Goal: Contribute content: Add original content to the website for others to see

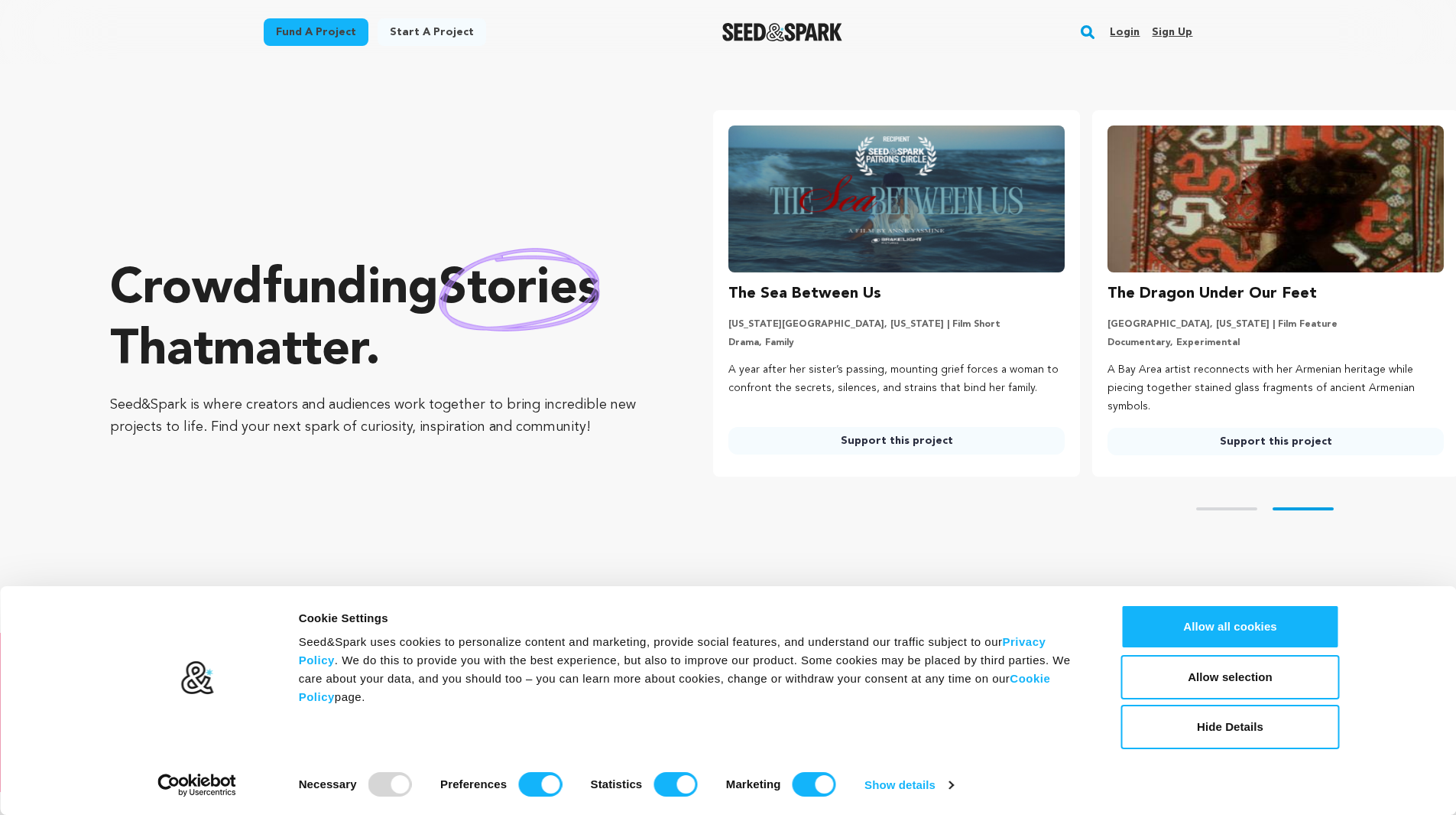
click at [1131, 28] on link "Login" at bounding box center [1125, 31] width 29 height 24
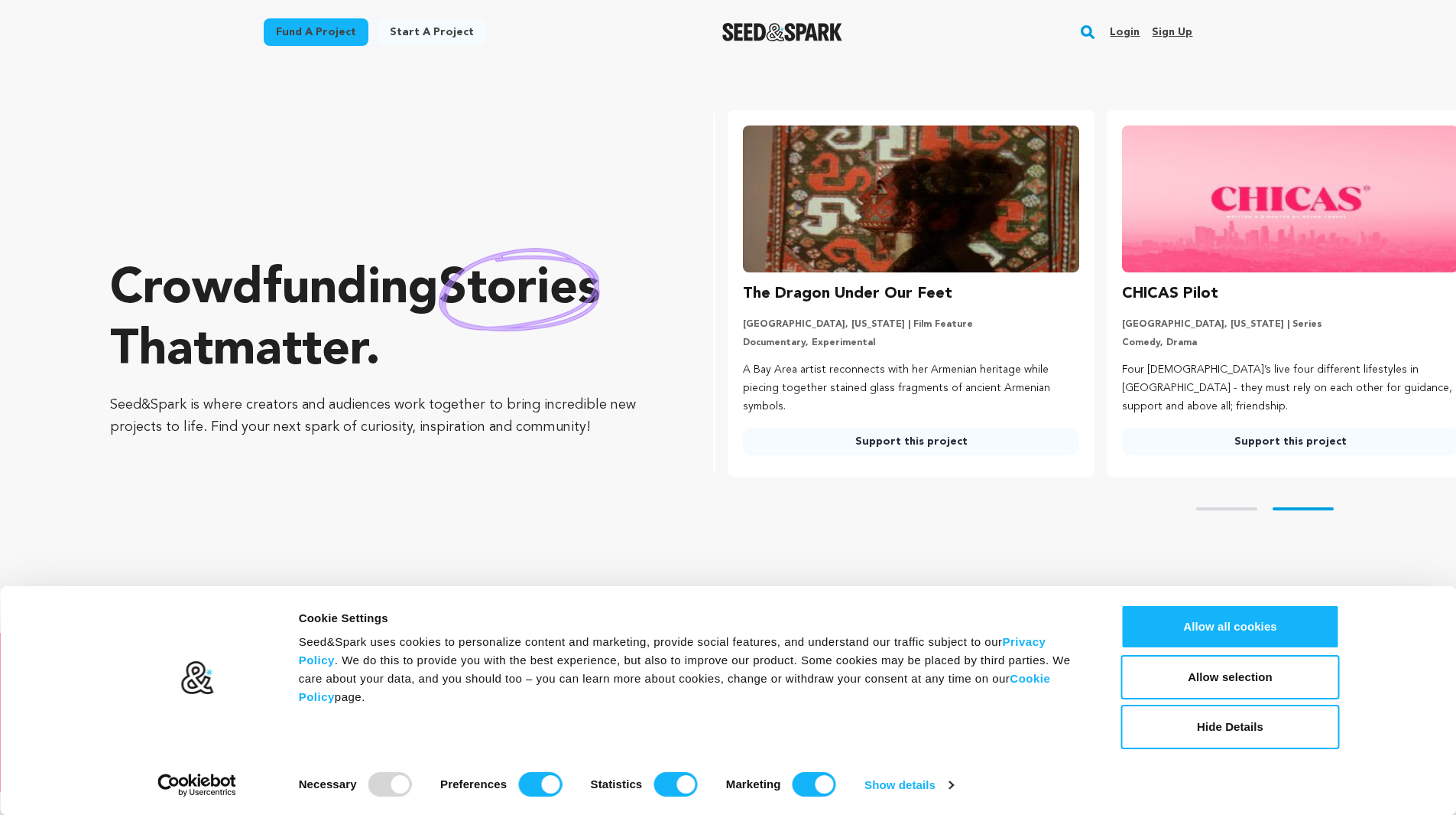
scroll to position [0, 390]
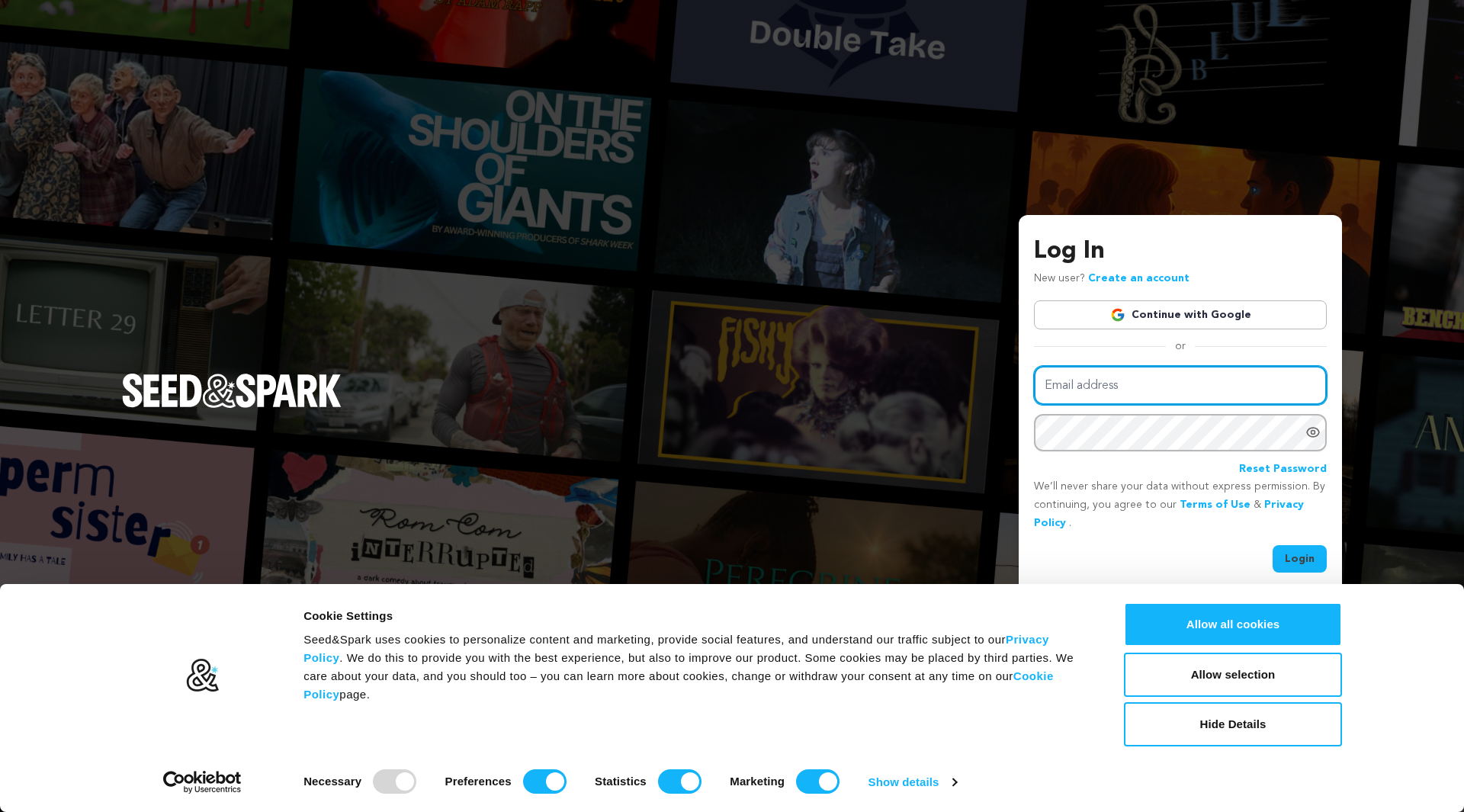
click at [1214, 382] on input "Email address" at bounding box center [1180, 385] width 293 height 39
type input "d"
type input "devindmckay@gmail.com"
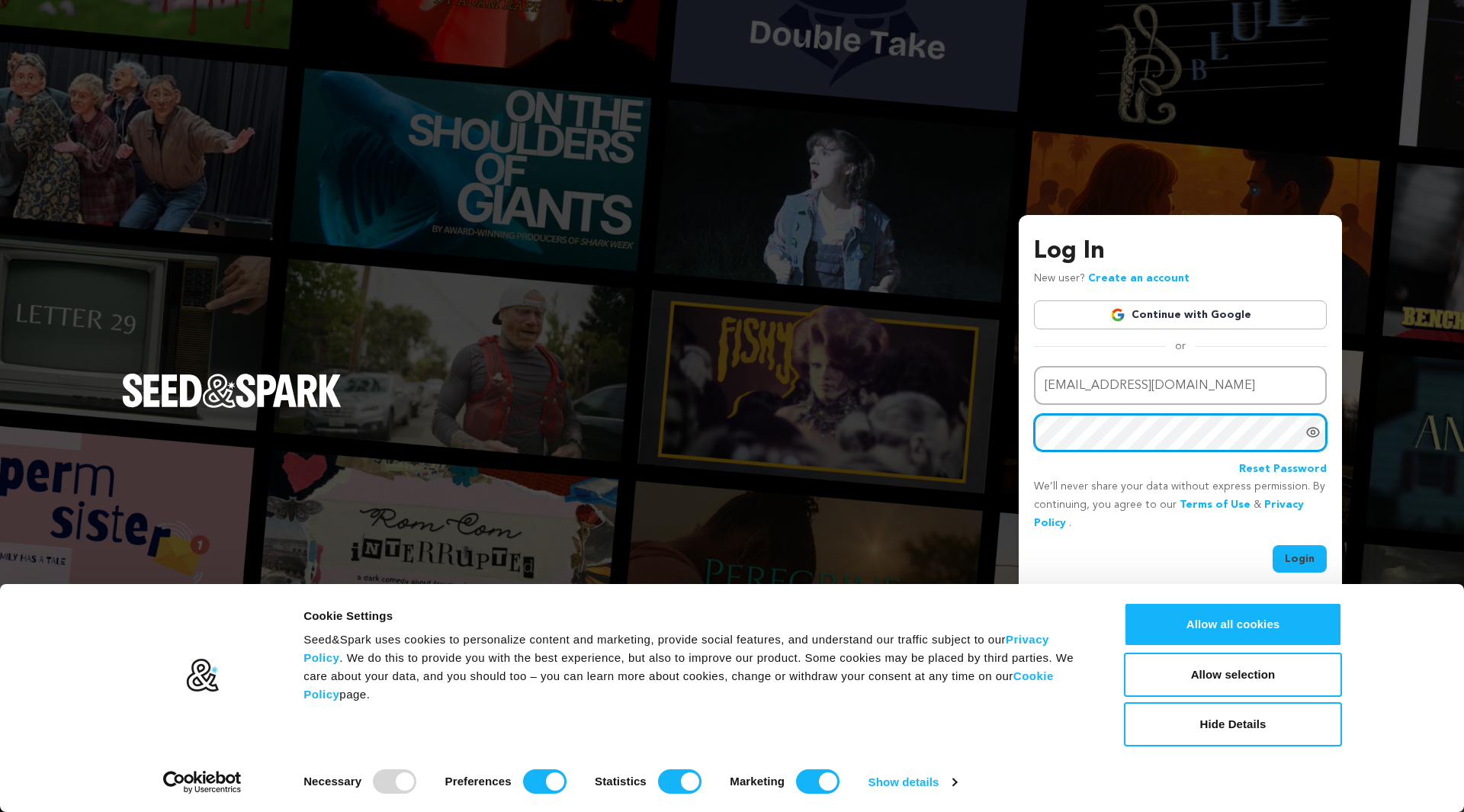
click at [1273, 545] on button "Login" at bounding box center [1300, 559] width 55 height 27
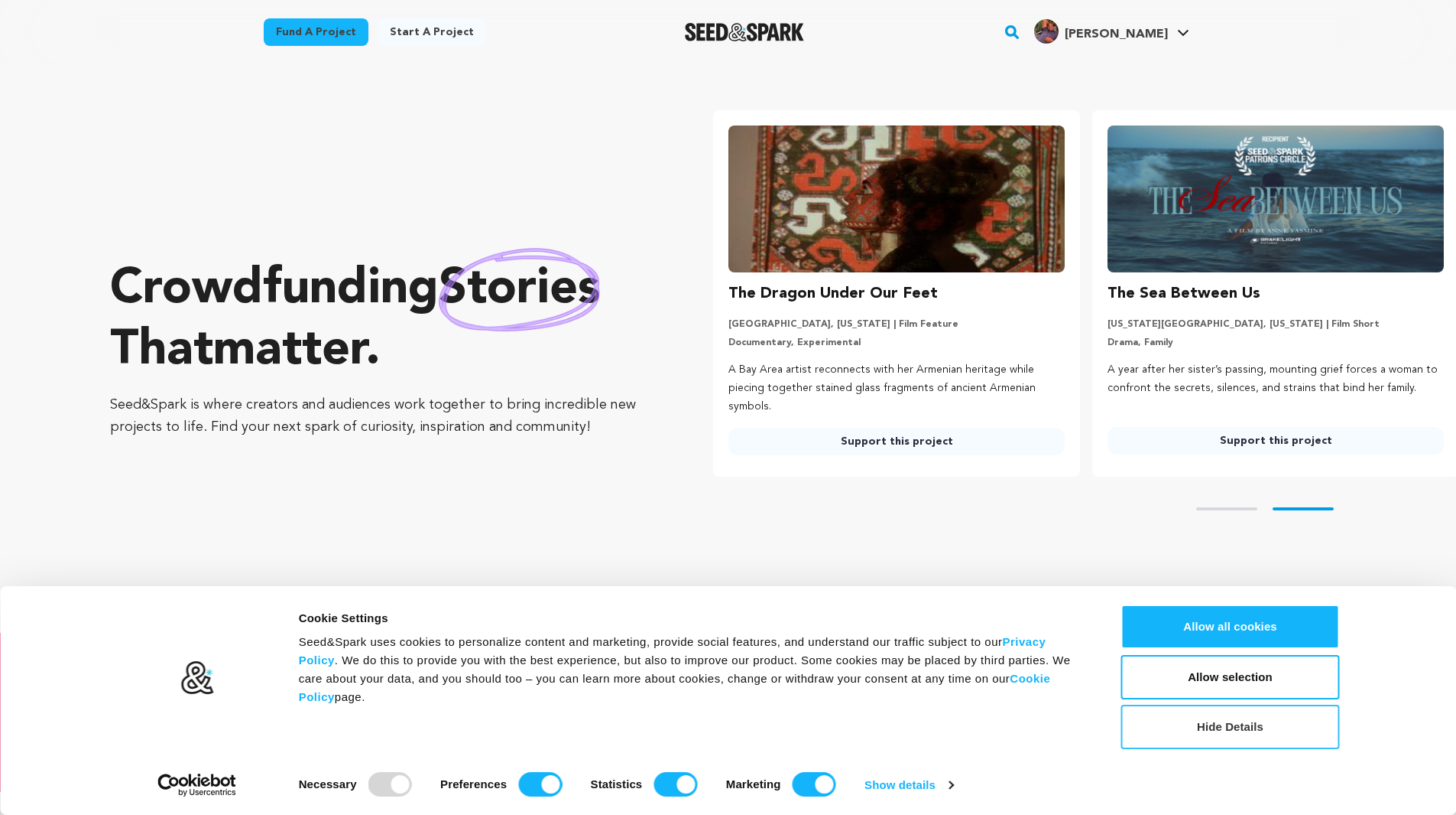
click at [1295, 720] on button "Hide Details" at bounding box center [1231, 726] width 219 height 44
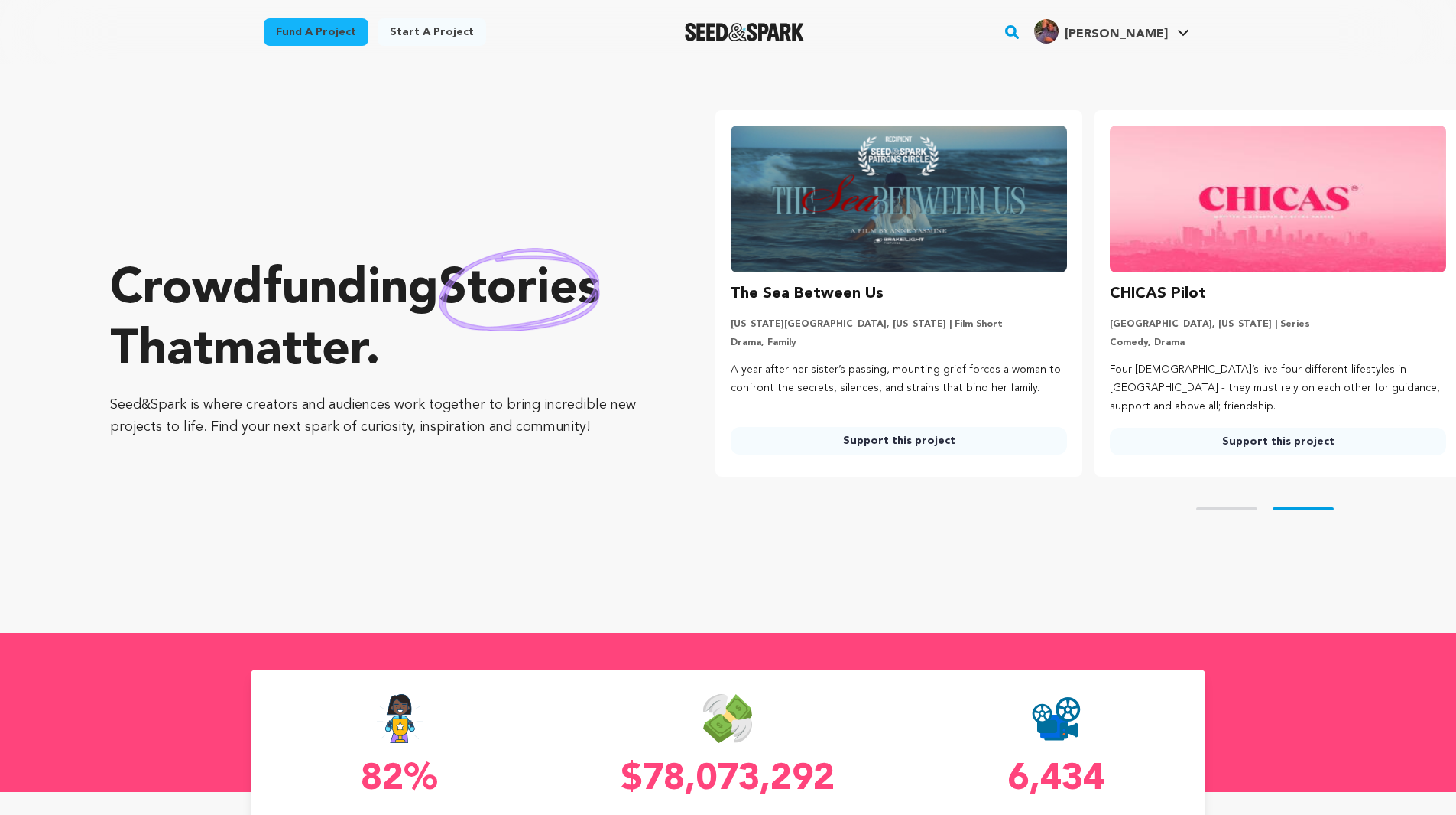
scroll to position [0, 391]
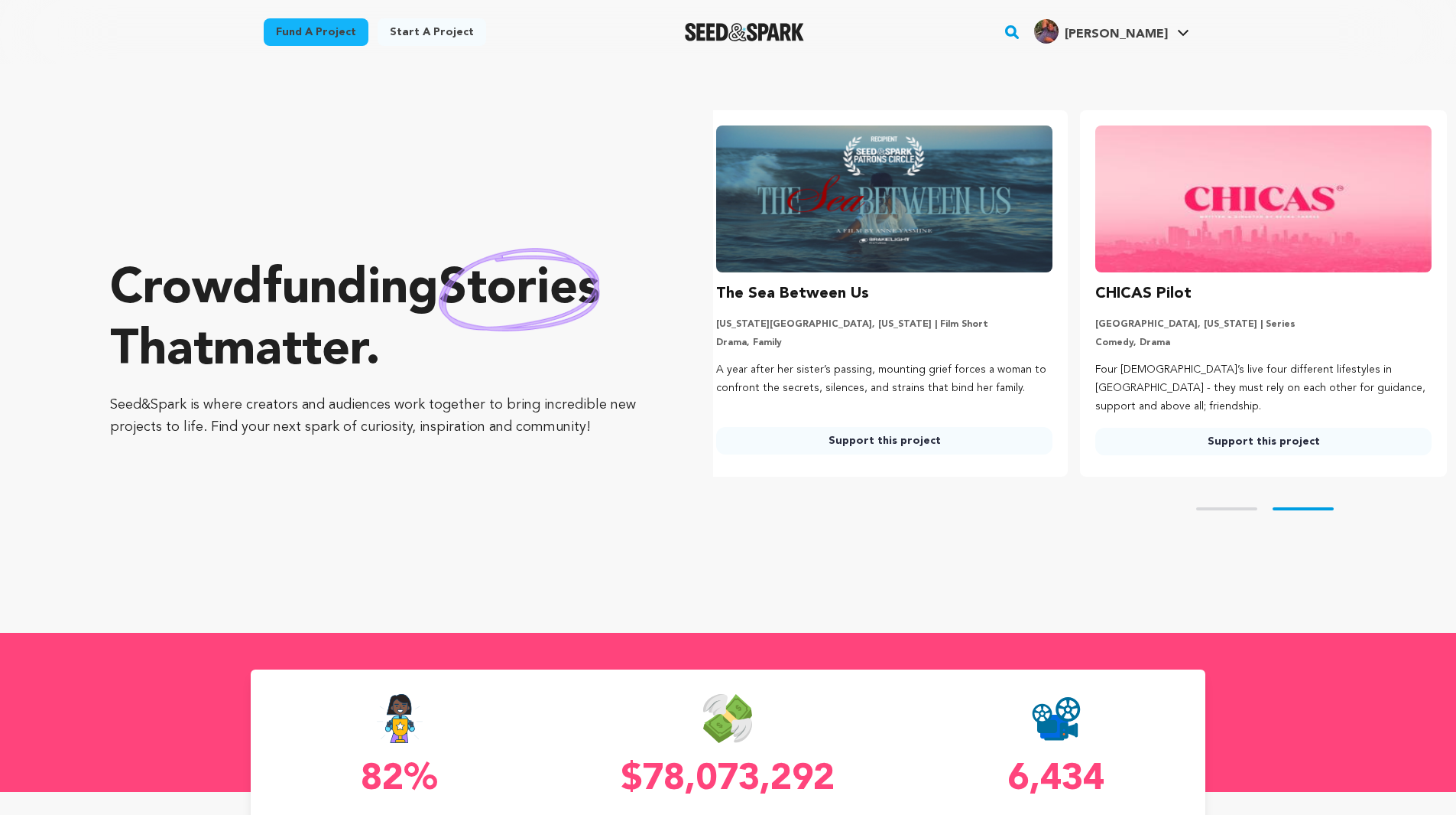
click at [1129, 32] on span "[PERSON_NAME]" at bounding box center [1117, 34] width 104 height 13
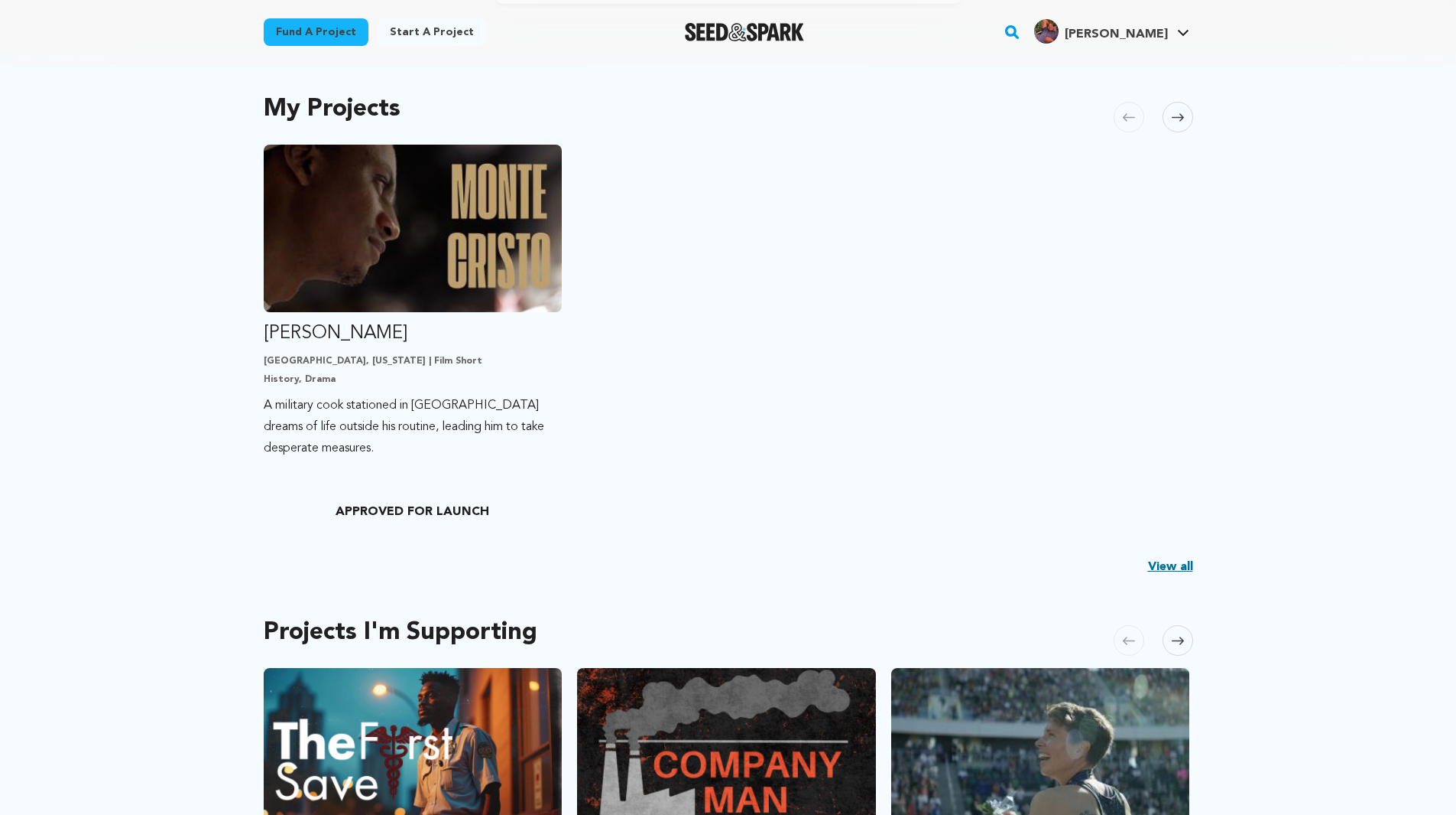
scroll to position [306, 0]
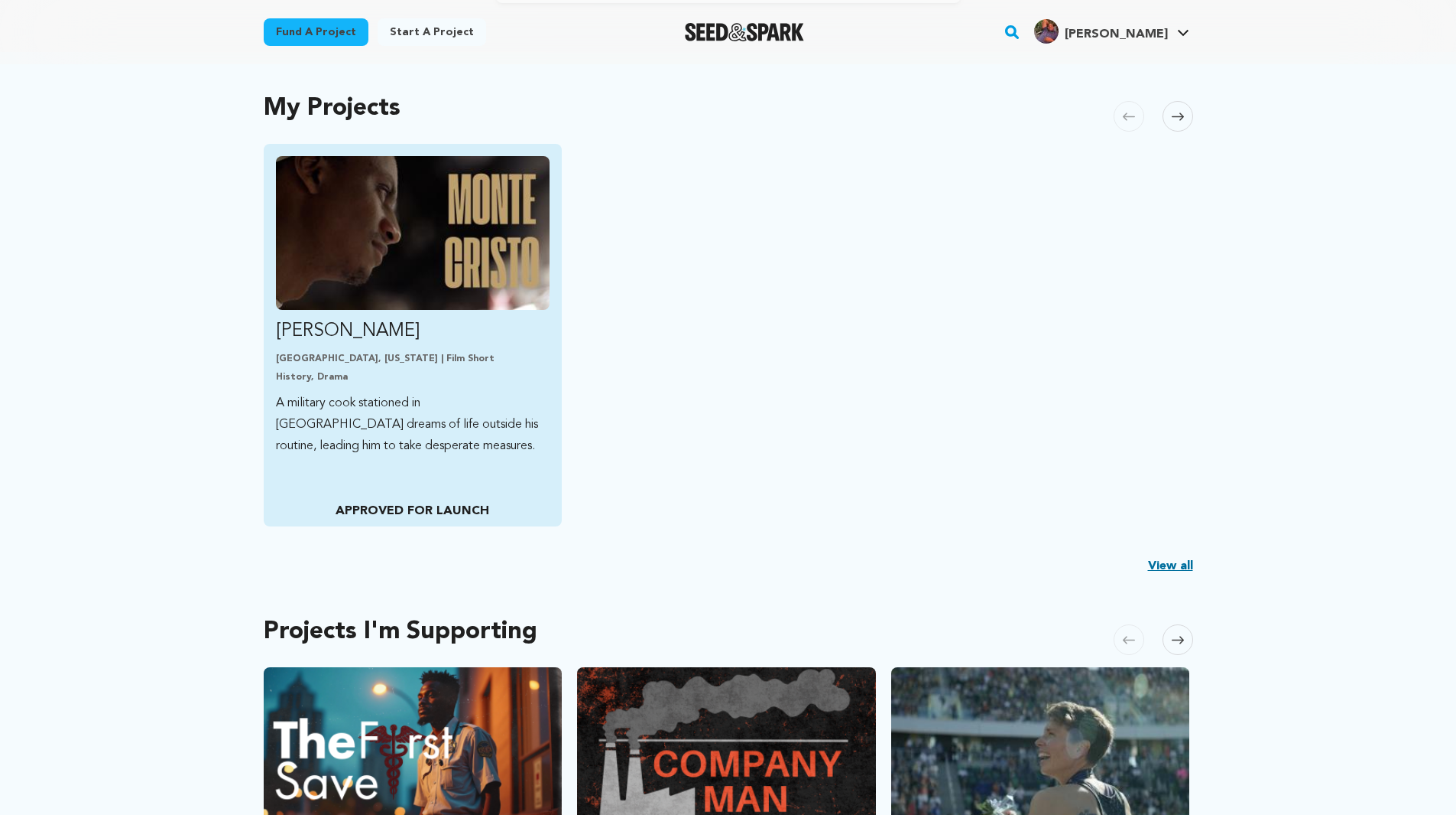
click at [391, 329] on p "Monte Cristo" at bounding box center [413, 331] width 275 height 24
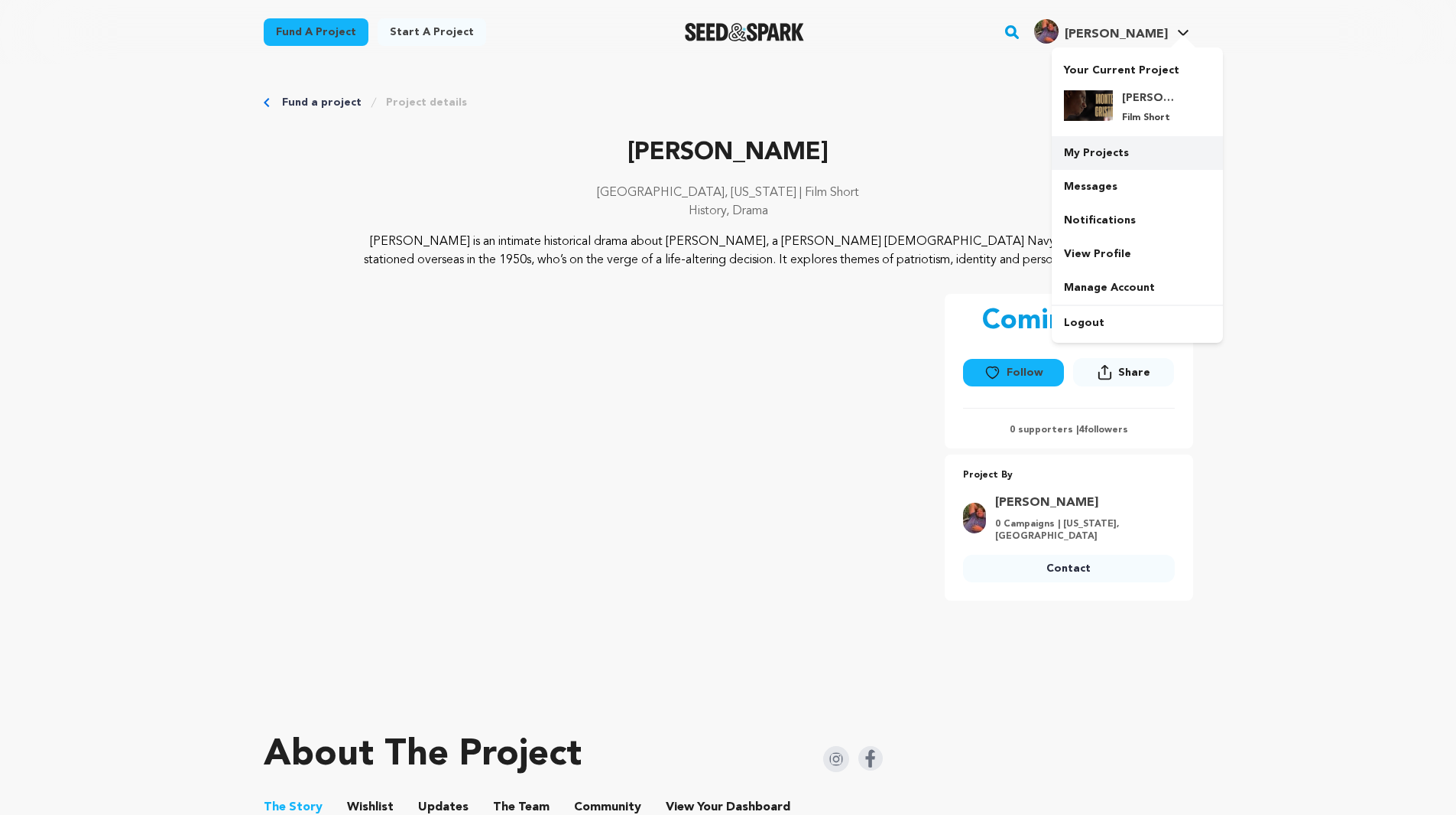
click at [1138, 155] on link "My Projects" at bounding box center [1137, 153] width 171 height 33
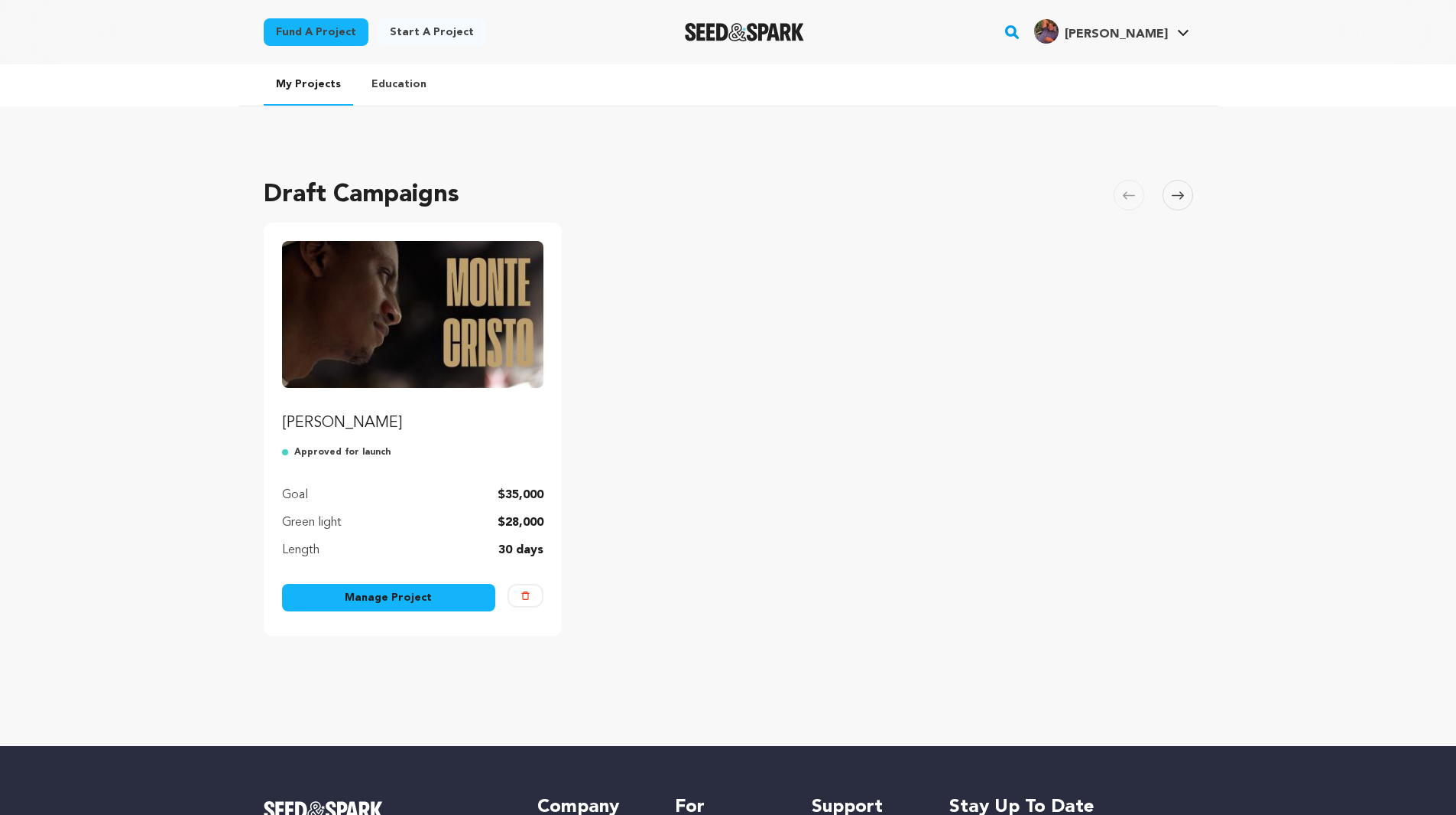
click at [327, 598] on link "Manage Project" at bounding box center [388, 597] width 214 height 27
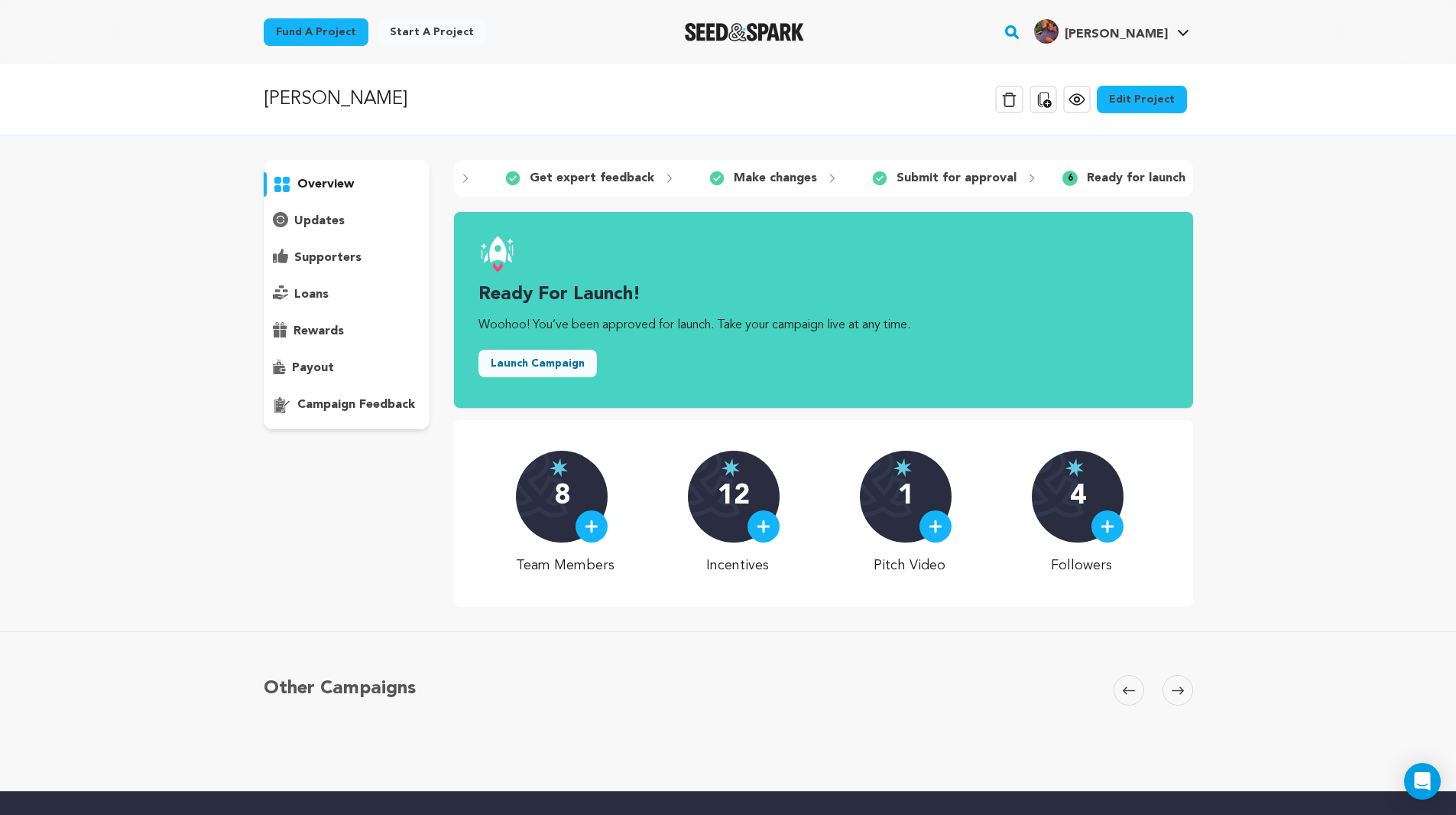
scroll to position [0, 378]
click at [303, 401] on p "campaign feedback" at bounding box center [356, 404] width 117 height 19
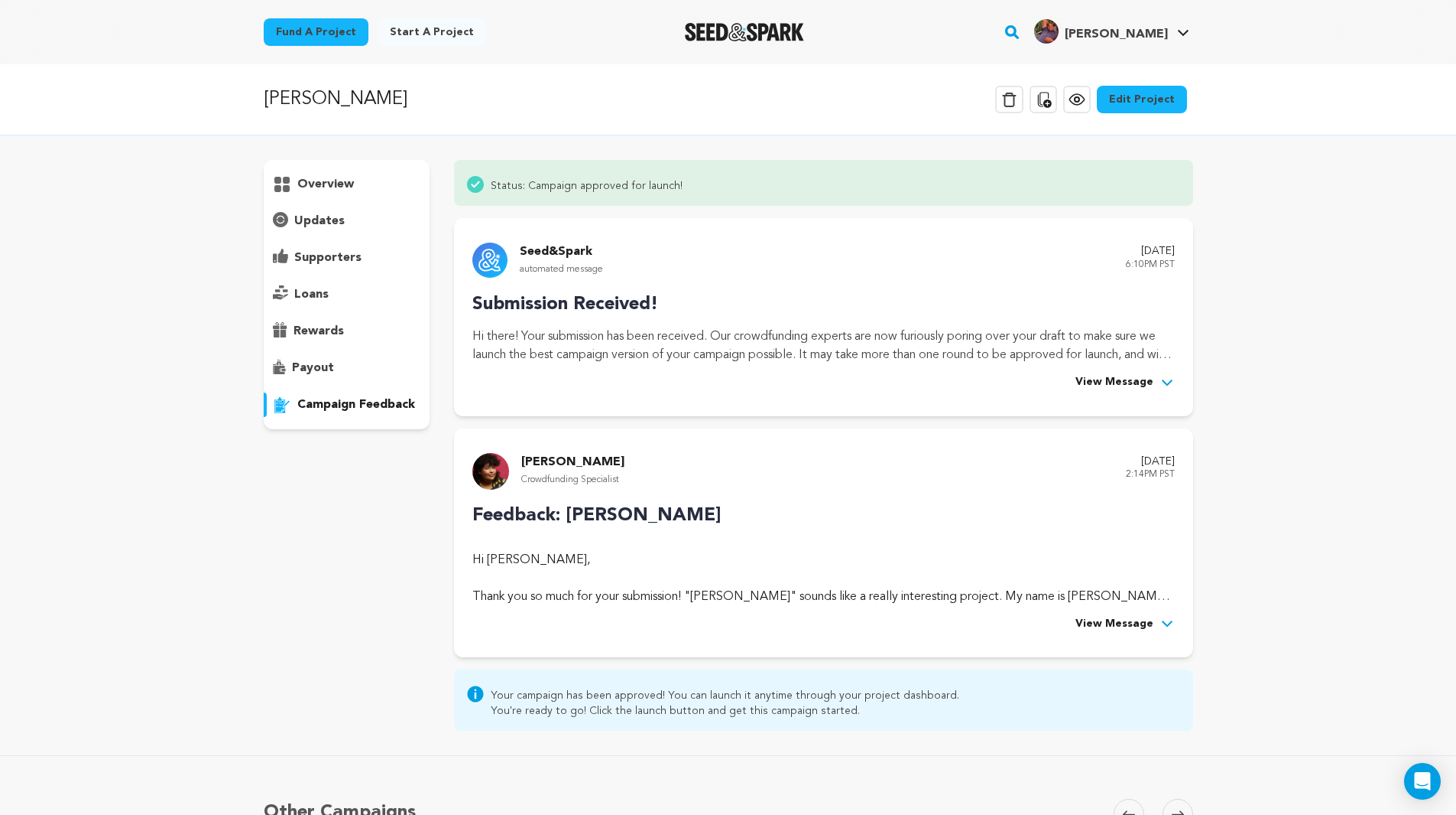
click at [1141, 622] on span "View Message" at bounding box center [1115, 624] width 78 height 19
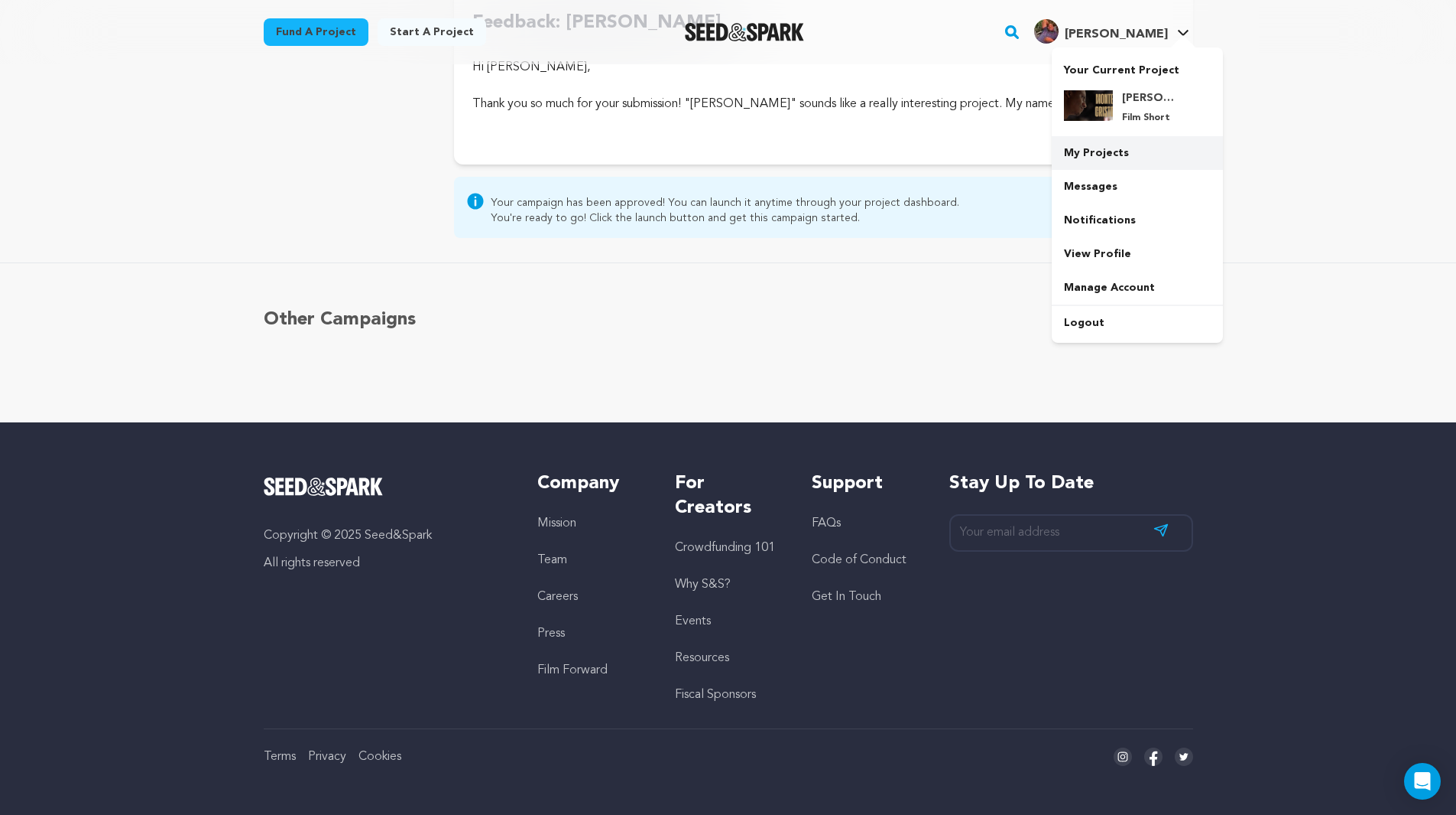
click at [1135, 152] on link "My Projects" at bounding box center [1137, 153] width 171 height 33
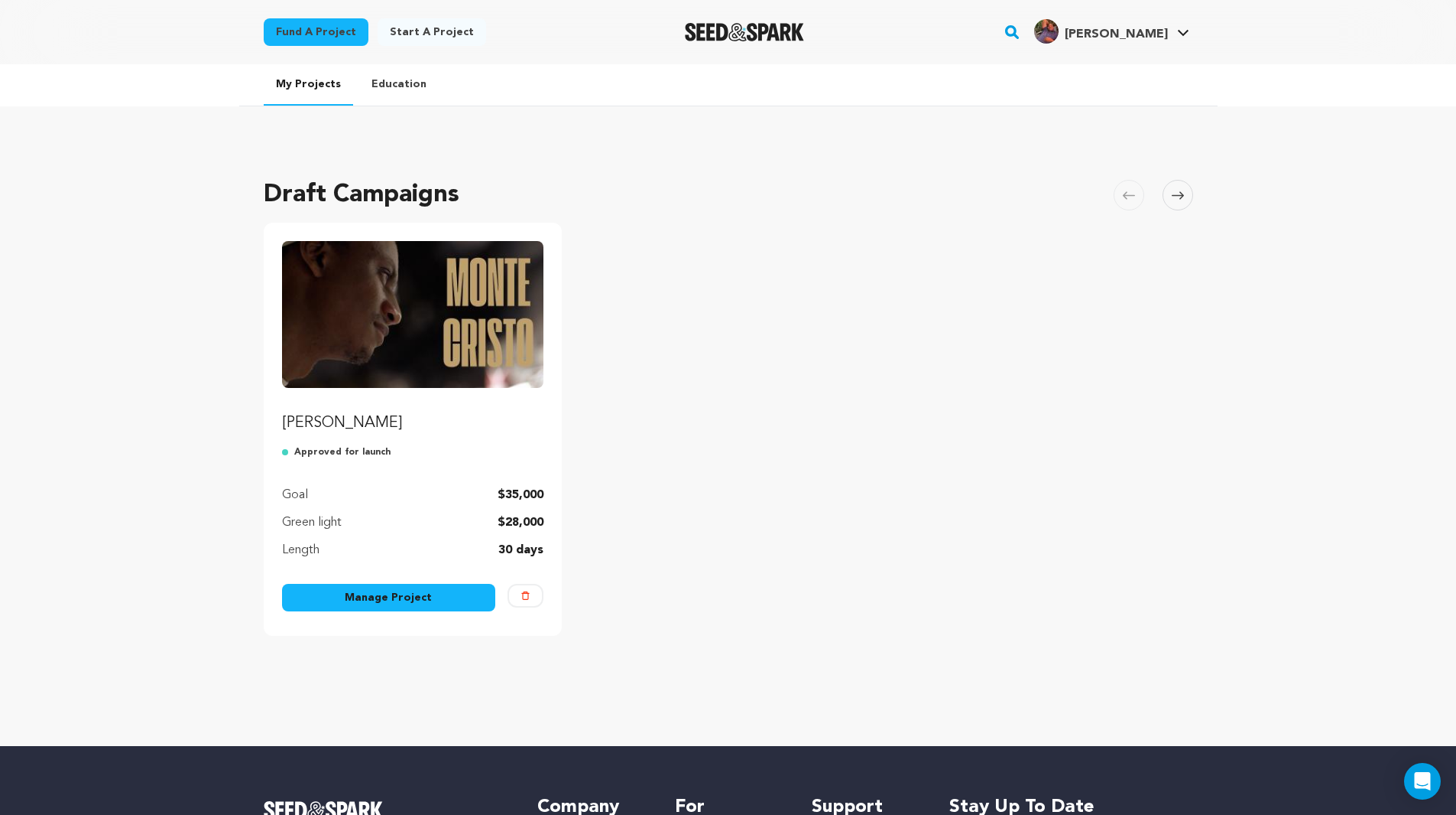
click at [333, 594] on link "Manage Project" at bounding box center [388, 597] width 214 height 27
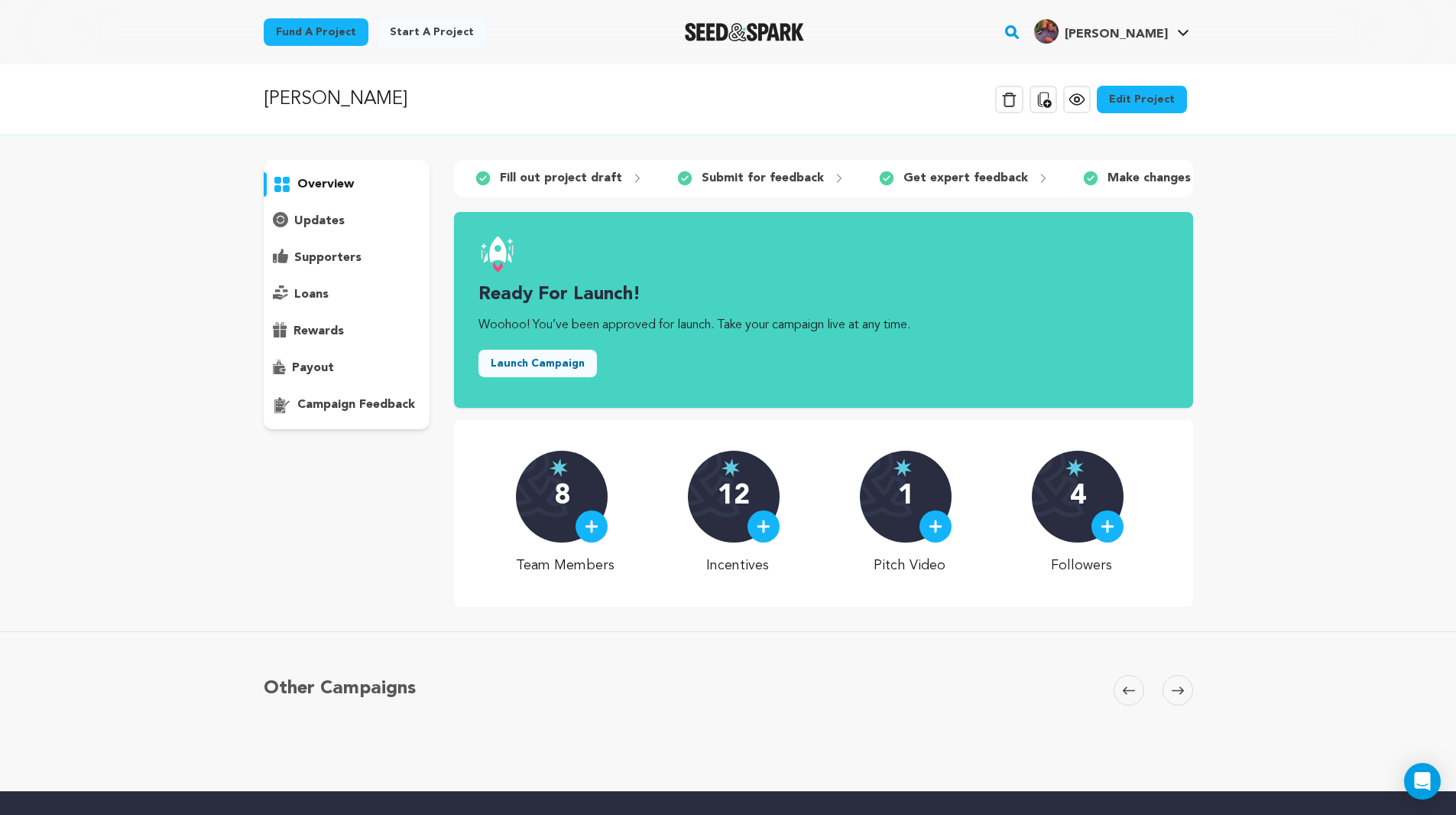
click at [366, 361] on div "payout" at bounding box center [347, 368] width 166 height 24
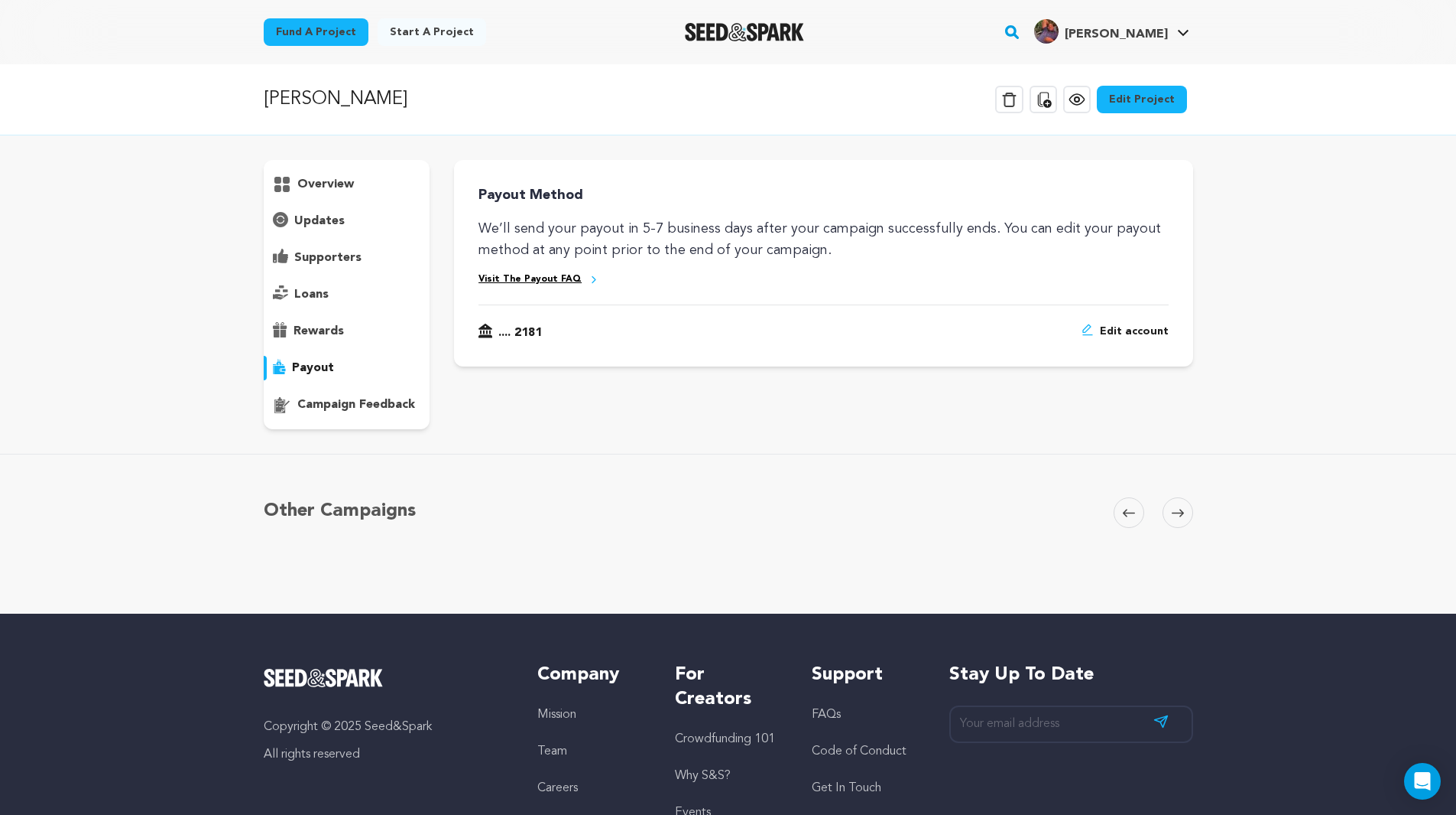
click at [1151, 102] on link "Edit Project" at bounding box center [1142, 100] width 90 height 27
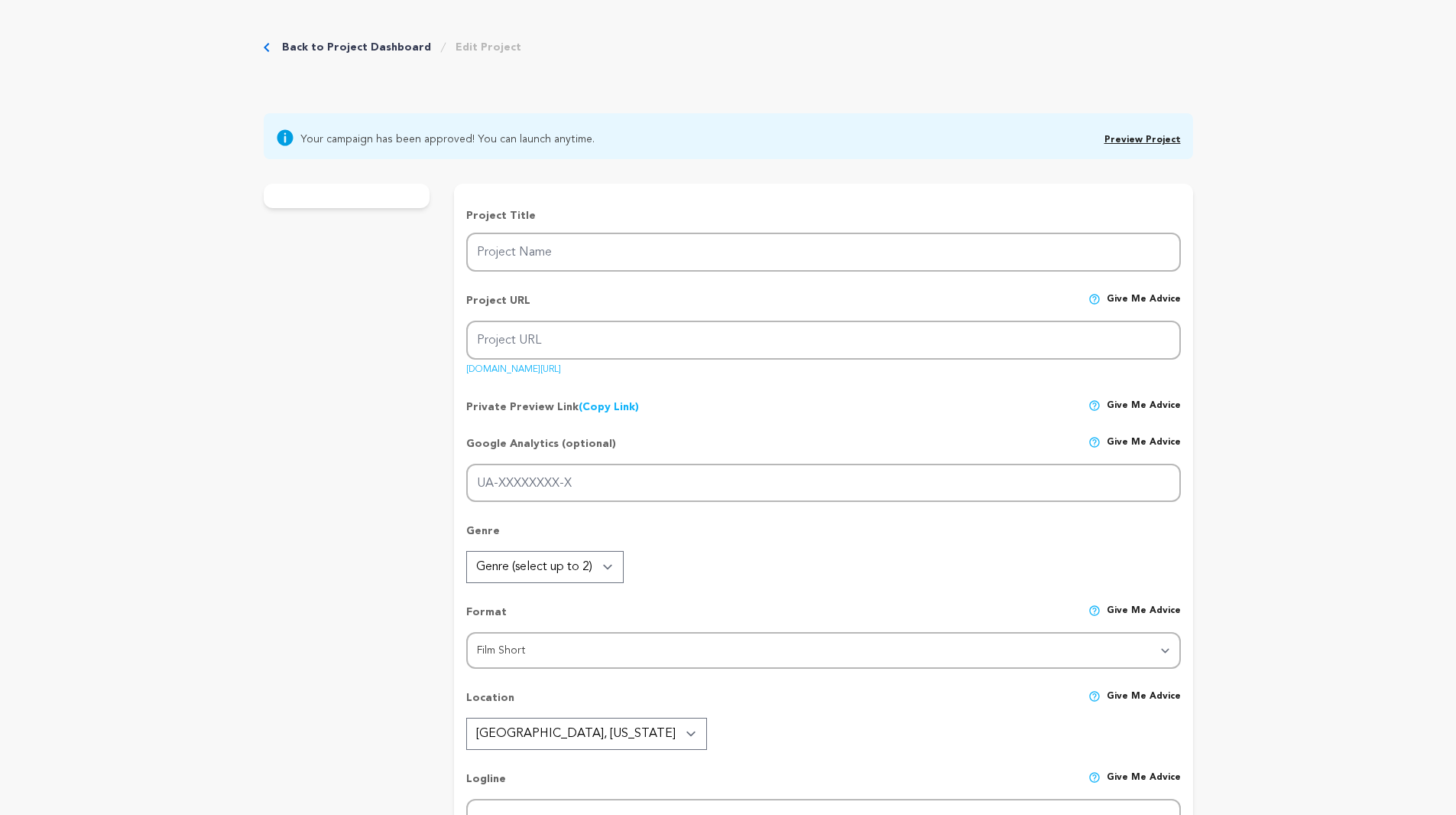
type input "[PERSON_NAME]"
type input "monte-cristo"
type input "A military cook stationed in Italy dreams of life outside his routine, leading …"
type textarea "[PERSON_NAME] is an intimate historical drama about [PERSON_NAME], a [PERSON_NA…"
type textarea "At Val and Vic Productions, we aim to tell engaging stories about the people in…"
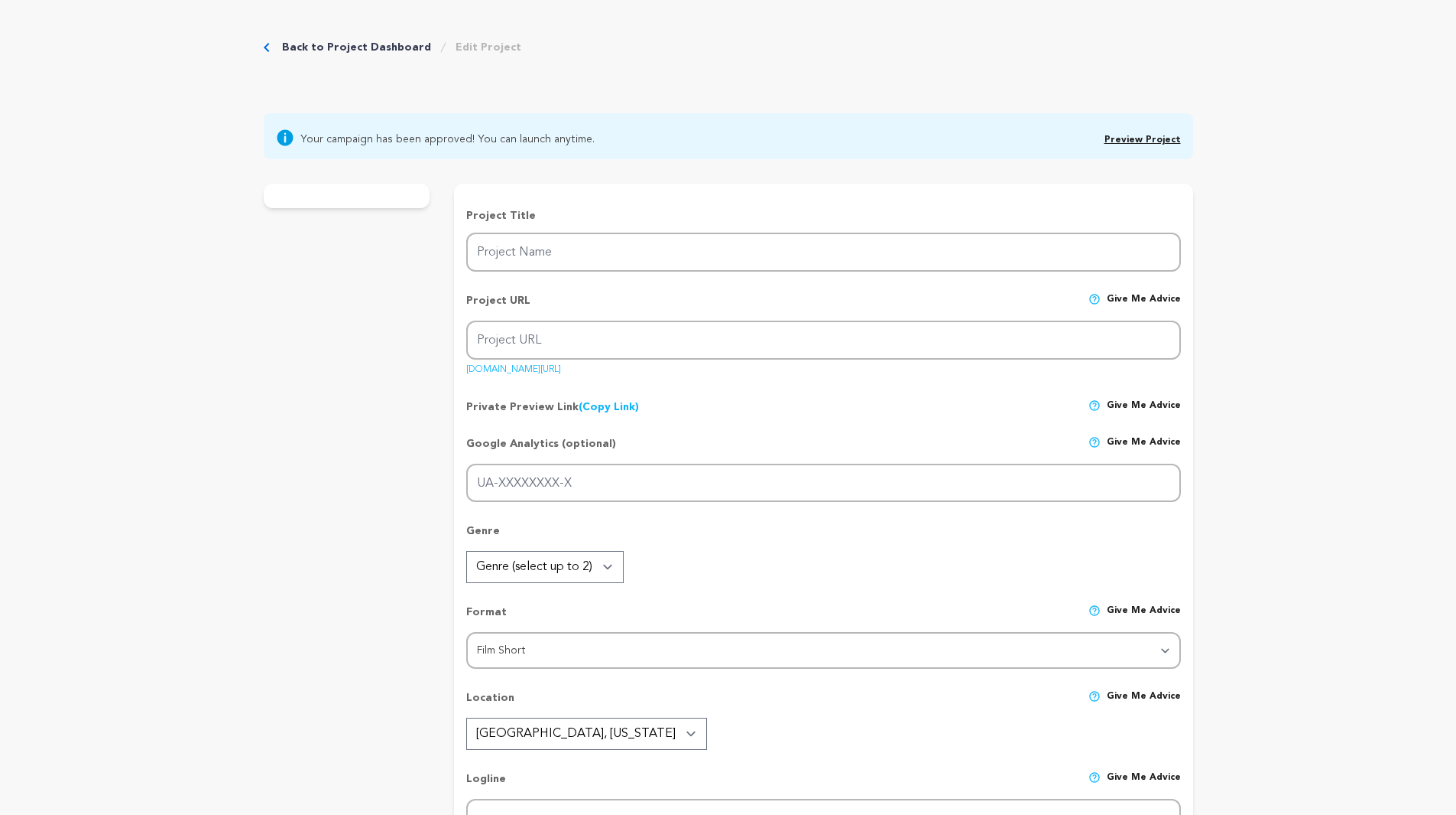
radio input "true"
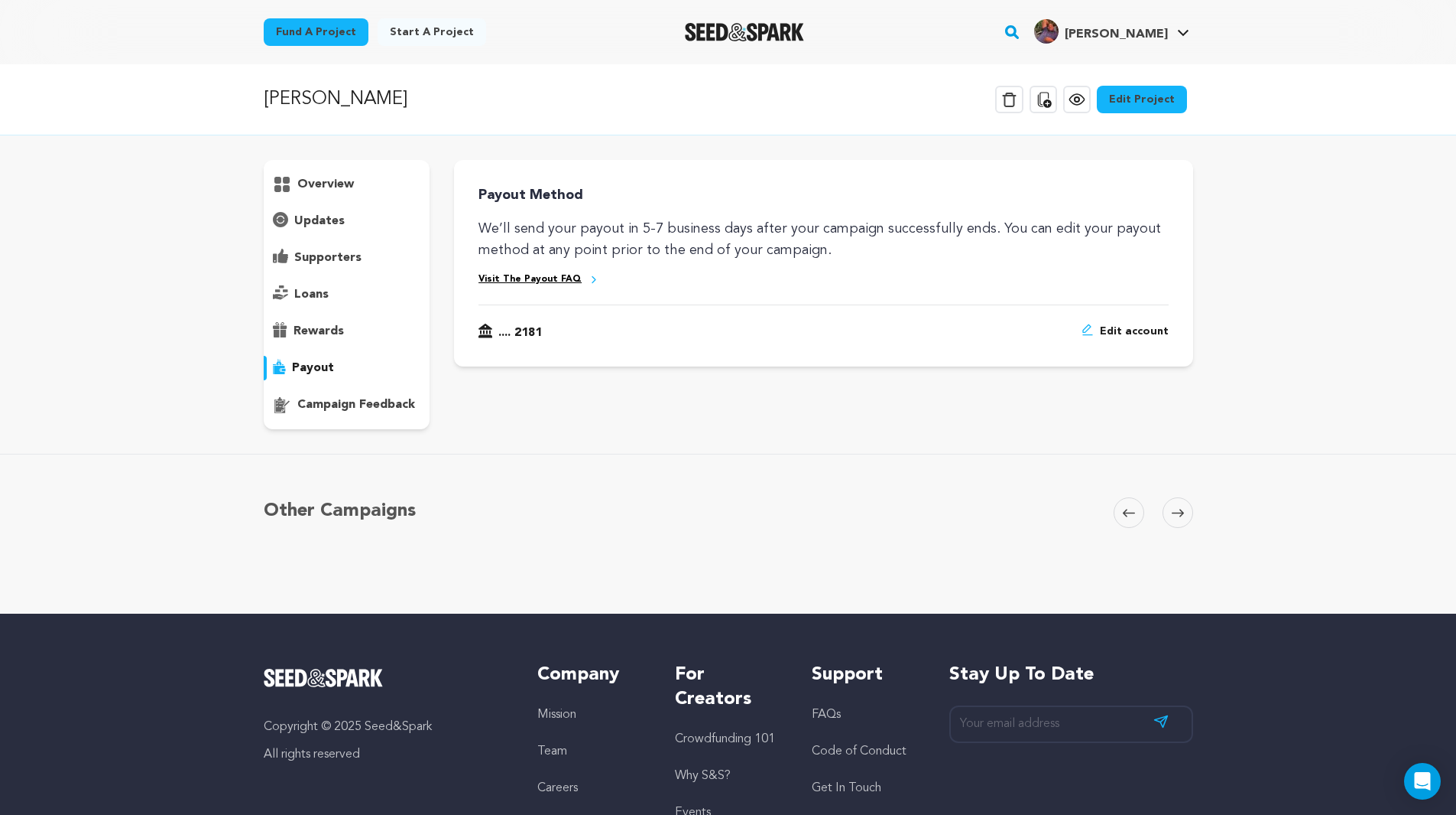
click at [1087, 332] on icon at bounding box center [1087, 330] width 13 height 13
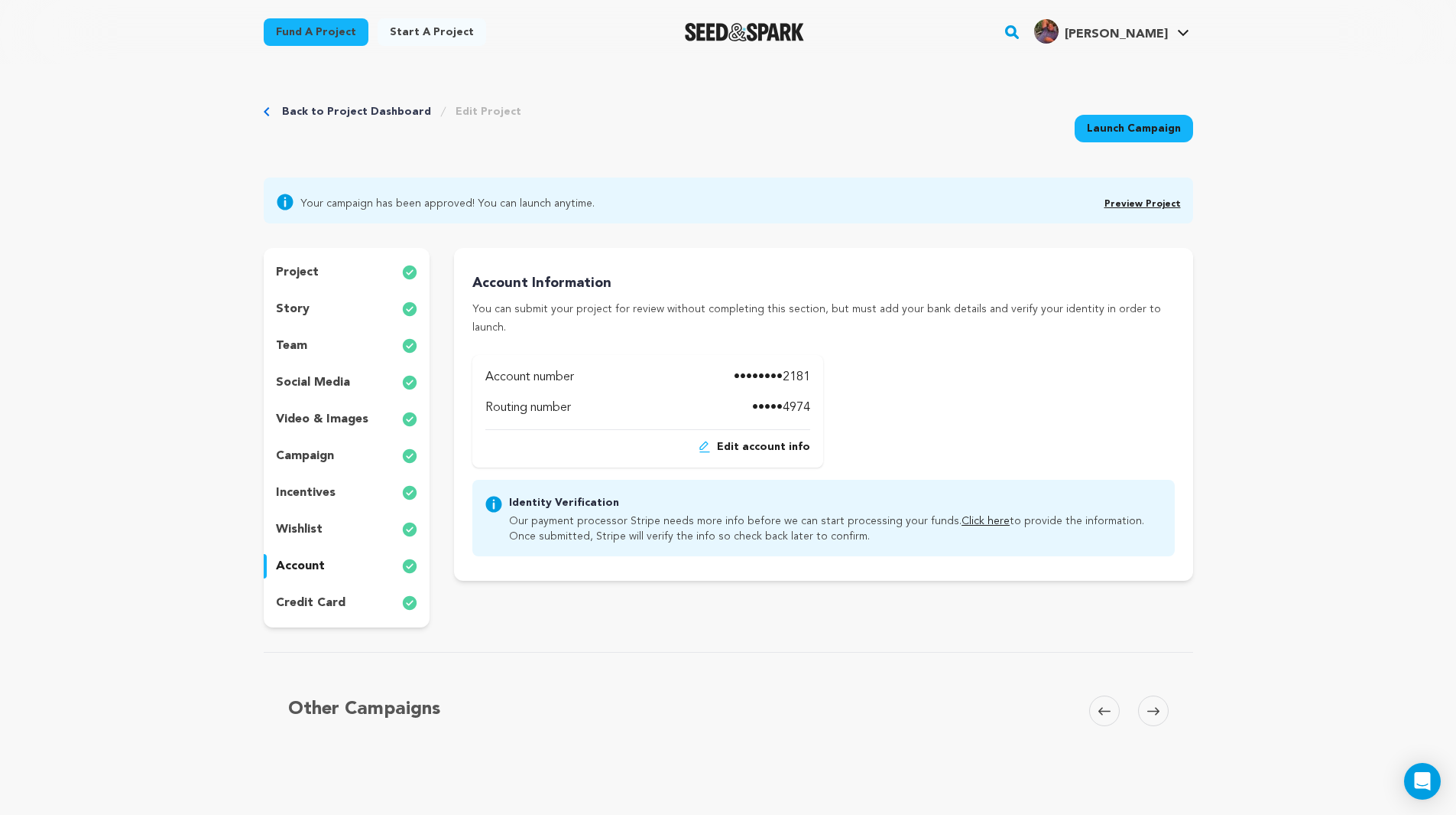
click at [961, 516] on link "Click here" at bounding box center [985, 521] width 48 height 11
click at [309, 273] on p "project" at bounding box center [297, 272] width 43 height 19
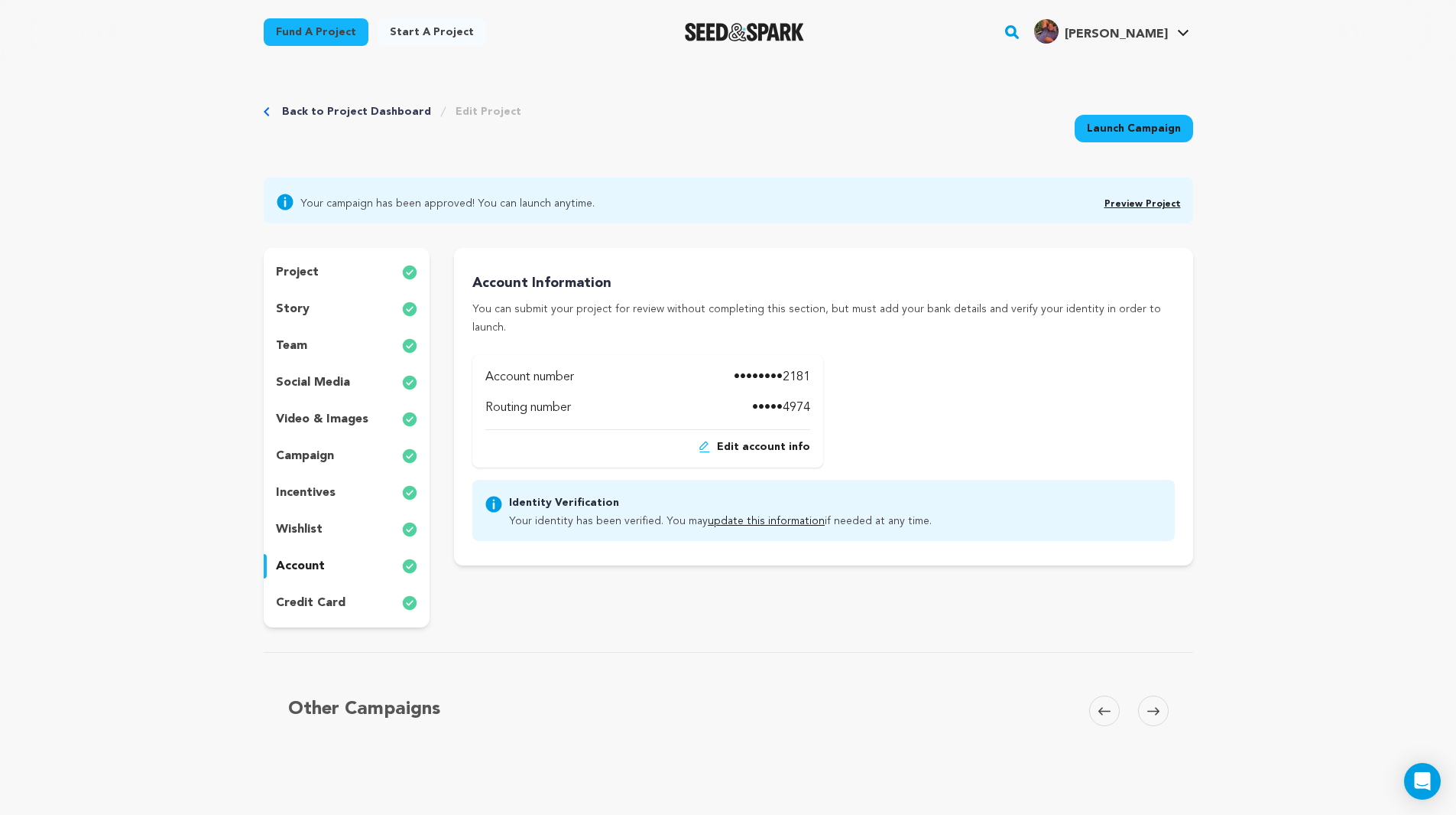
click at [1148, 200] on link "Preview Project" at bounding box center [1143, 204] width 76 height 9
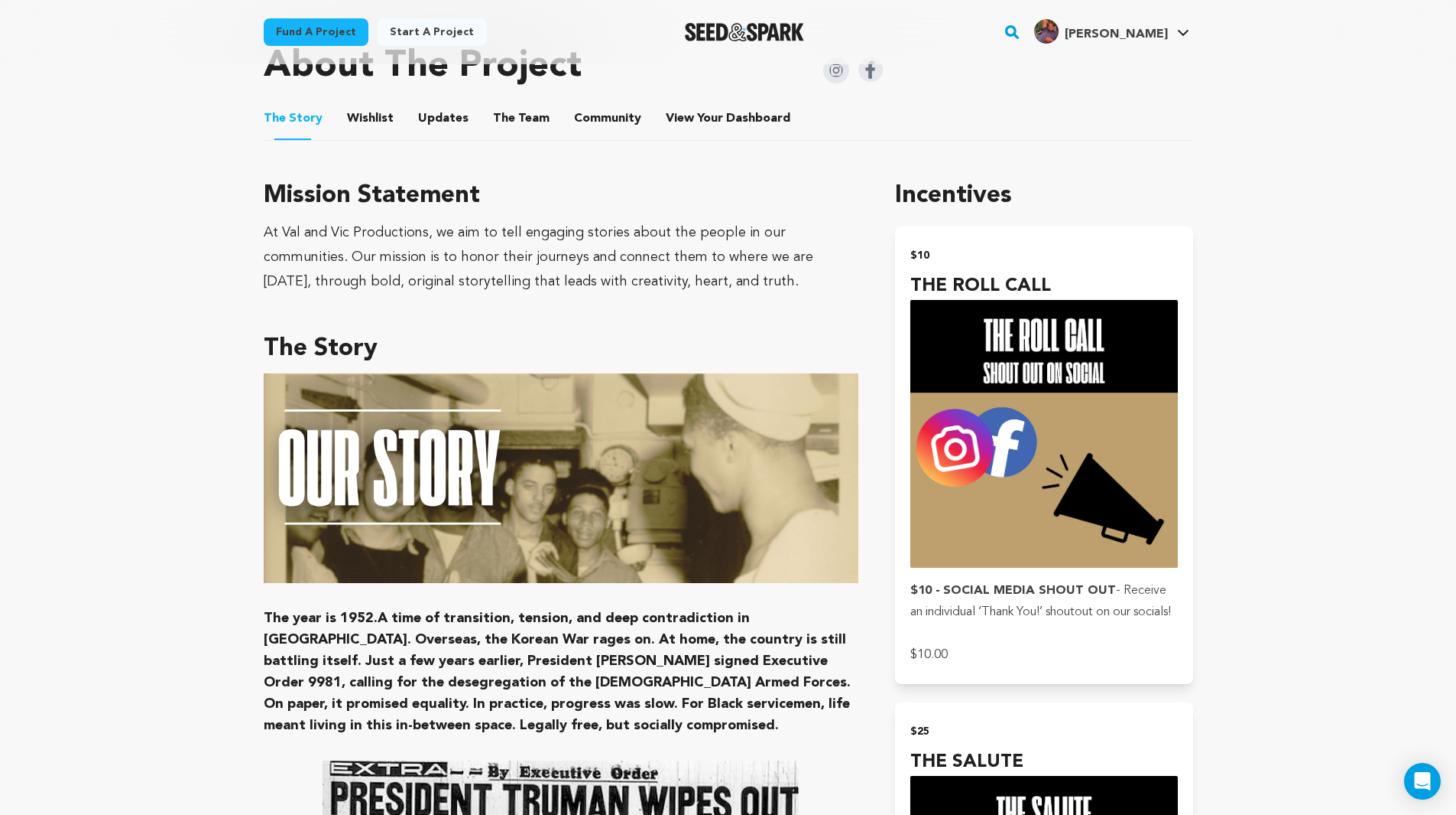
scroll to position [153, 0]
